Goal: Information Seeking & Learning: Understand process/instructions

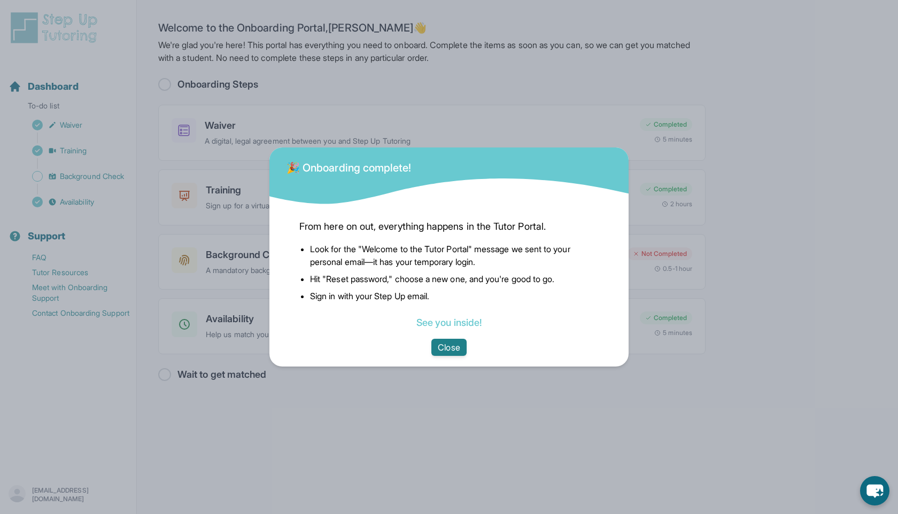
click at [442, 350] on button "Close" at bounding box center [449, 347] width 35 height 17
click at [435, 351] on button "Close" at bounding box center [449, 347] width 35 height 17
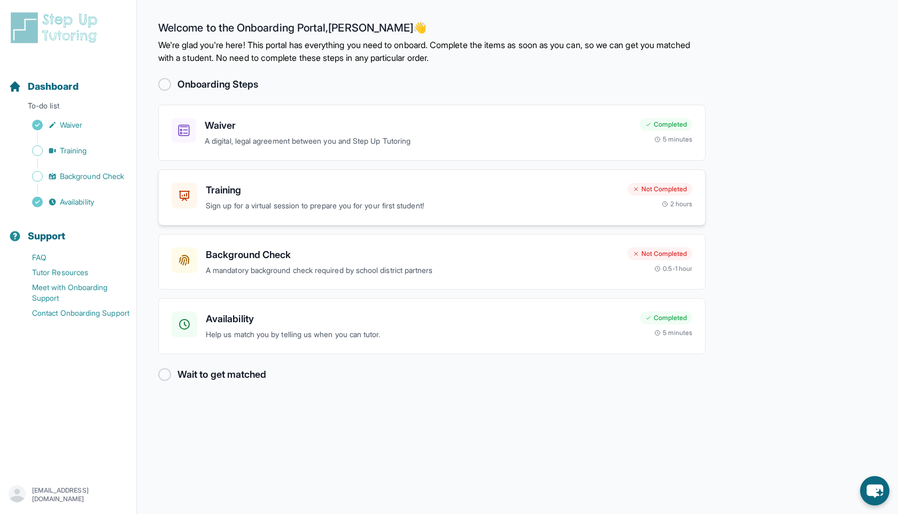
click at [212, 200] on p "Sign up for a virtual session to prepare you for your first student!" at bounding box center [412, 206] width 413 height 12
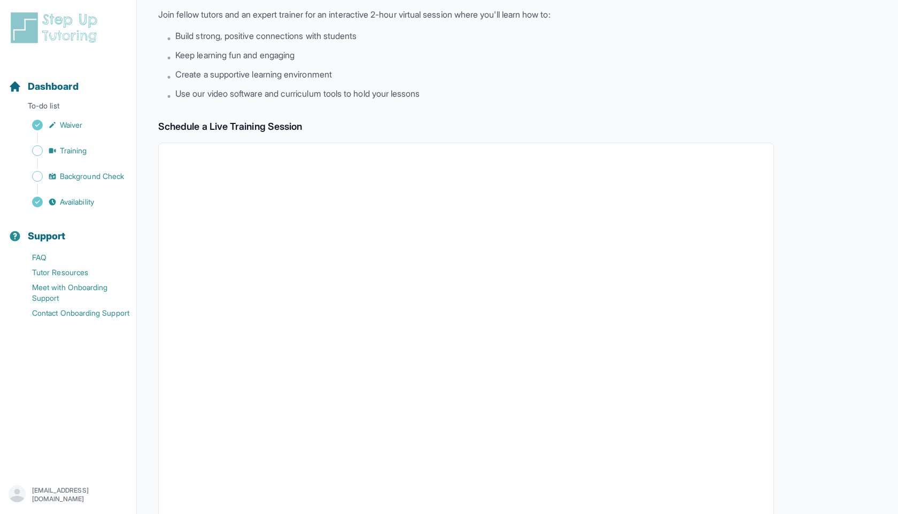
scroll to position [238, 0]
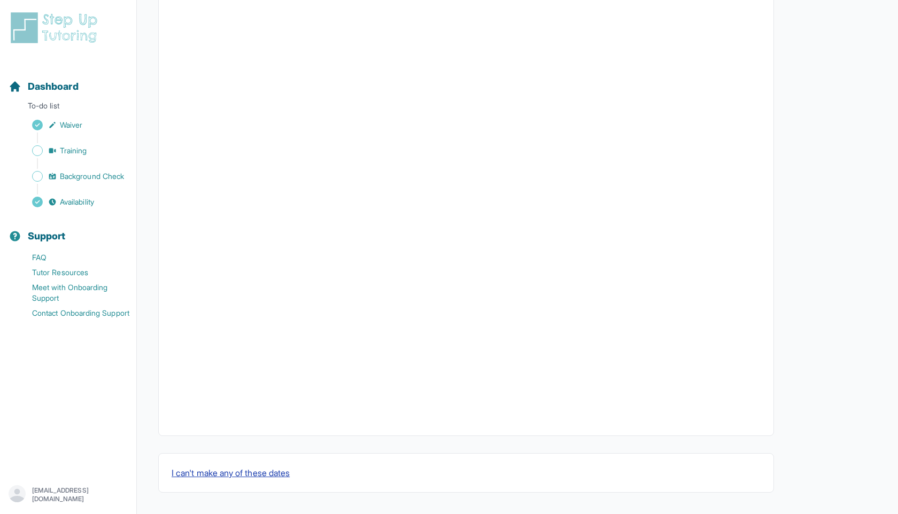
click at [224, 474] on button "I can't make any of these dates" at bounding box center [231, 473] width 118 height 13
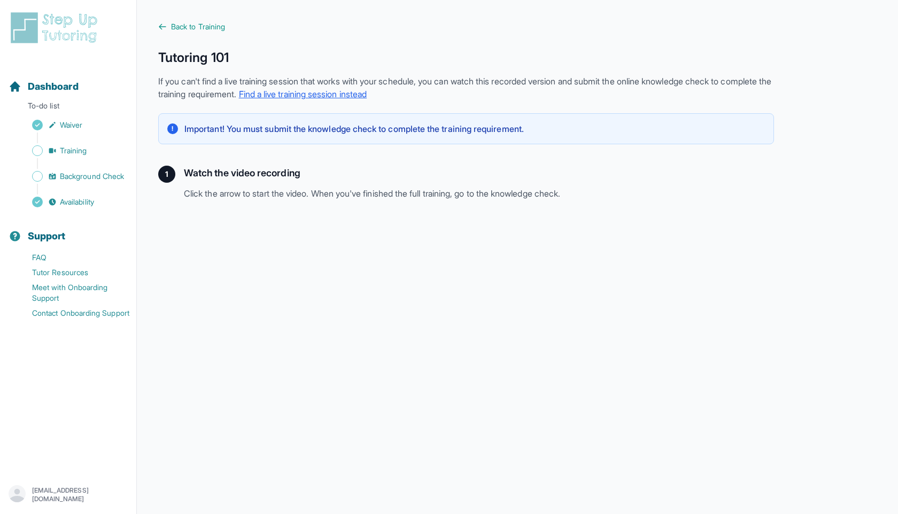
scroll to position [159, 0]
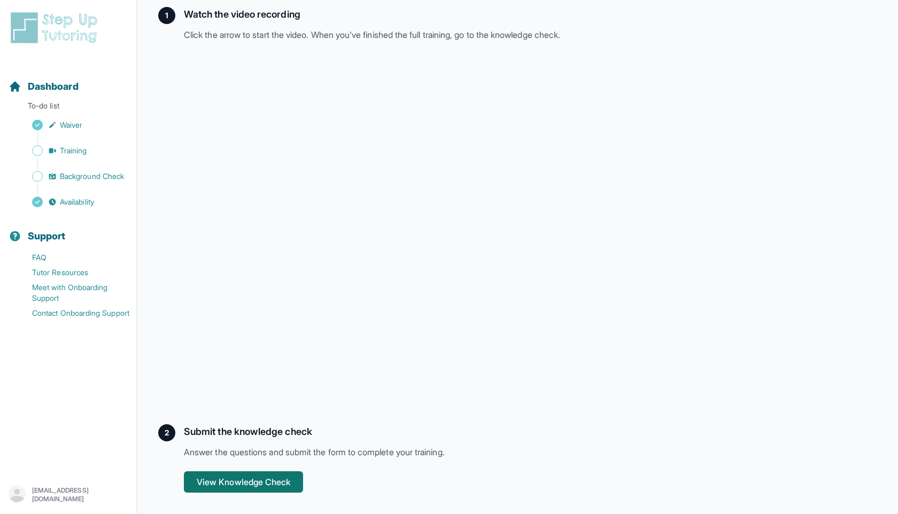
click at [219, 477] on button "View Knowledge Check" at bounding box center [243, 482] width 119 height 21
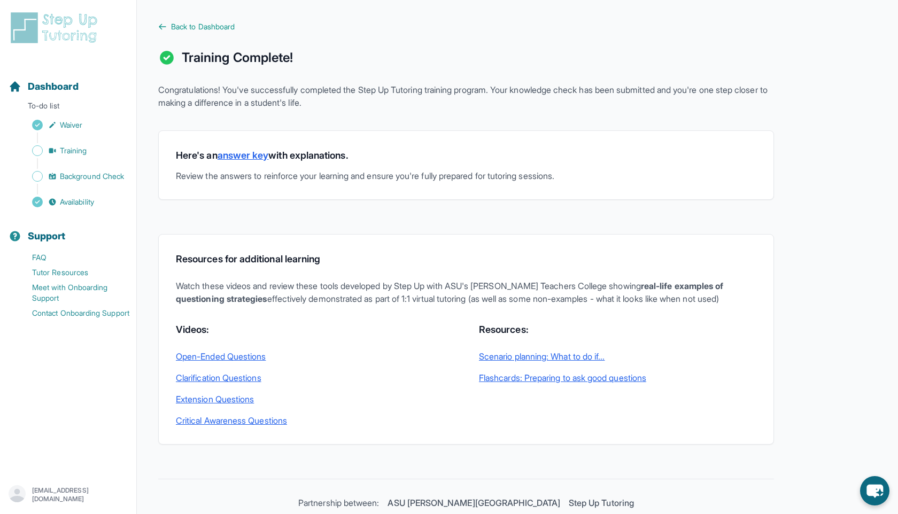
scroll to position [226, 0]
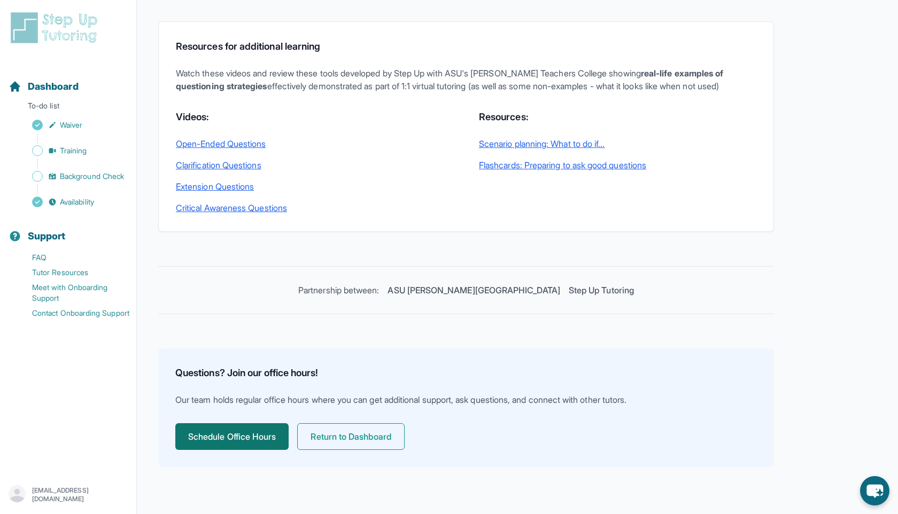
click at [262, 447] on button "Schedule Office Hours" at bounding box center [231, 436] width 113 height 27
click at [367, 443] on button "Return to Dashboard" at bounding box center [350, 436] width 107 height 27
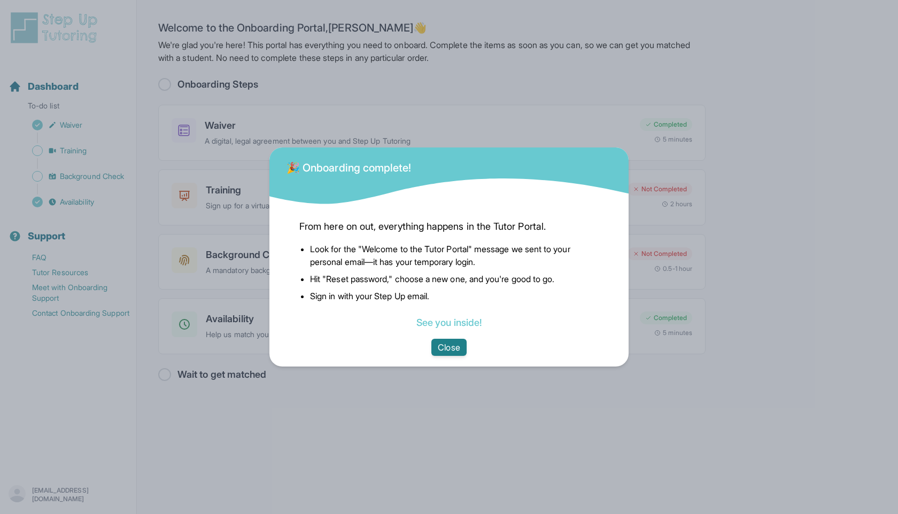
click at [440, 350] on button "Close" at bounding box center [449, 347] width 35 height 17
